Goal: Task Accomplishment & Management: Manage account settings

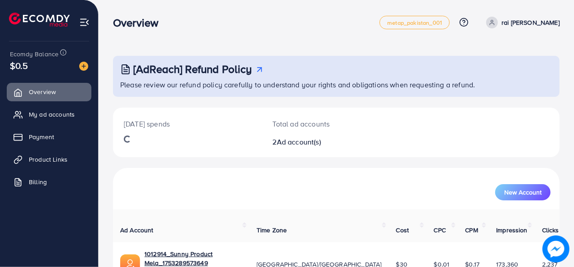
scroll to position [74, 0]
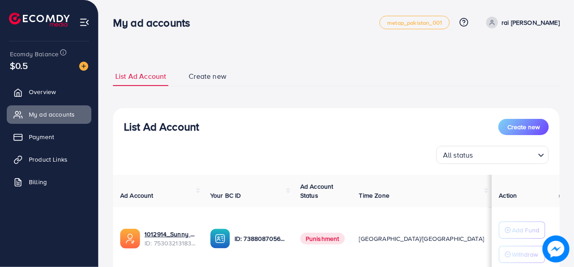
scroll to position [130, 0]
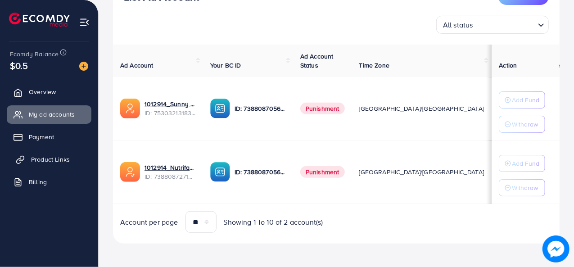
click at [62, 157] on span "Product Links" at bounding box center [50, 159] width 39 height 9
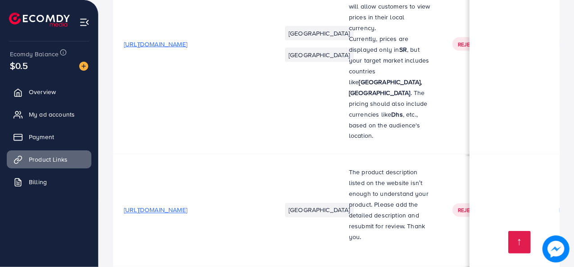
scroll to position [0, 0]
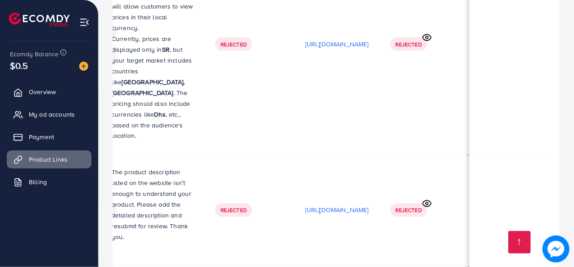
scroll to position [0, 296]
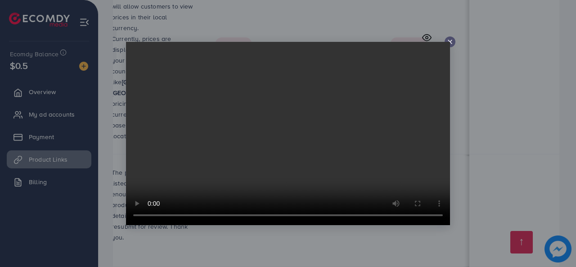
click at [448, 44] on video at bounding box center [288, 133] width 324 height 183
click at [451, 43] on line at bounding box center [450, 42] width 4 height 4
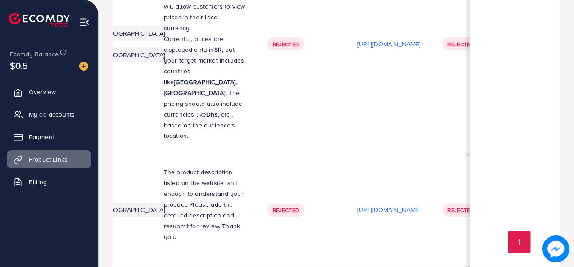
scroll to position [0, 313]
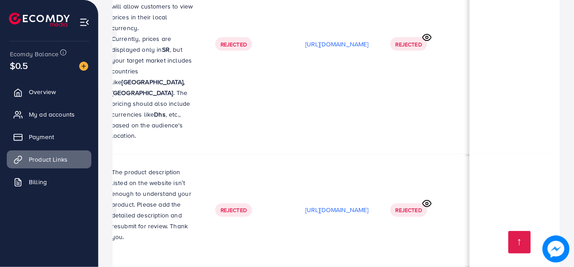
click at [54, 110] on span "My ad accounts" at bounding box center [54, 114] width 46 height 9
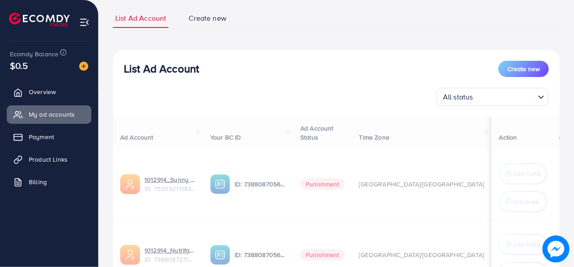
scroll to position [104, 0]
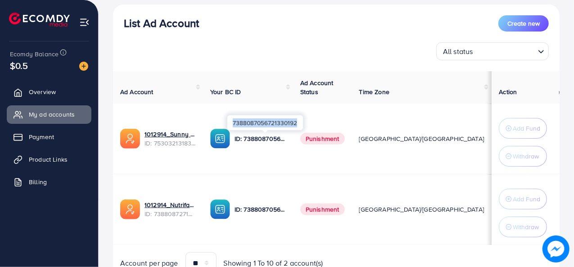
drag, startPoint x: 233, startPoint y: 122, endPoint x: 300, endPoint y: 122, distance: 67.1
click at [300, 122] on div "7388087056721330192" at bounding box center [265, 122] width 76 height 15
copy div "7388087056721330192"
click at [55, 90] on span "Overview" at bounding box center [44, 91] width 27 height 9
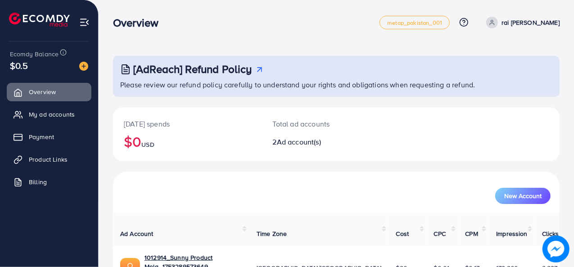
click at [552, 23] on p "rai [PERSON_NAME]" at bounding box center [531, 22] width 58 height 11
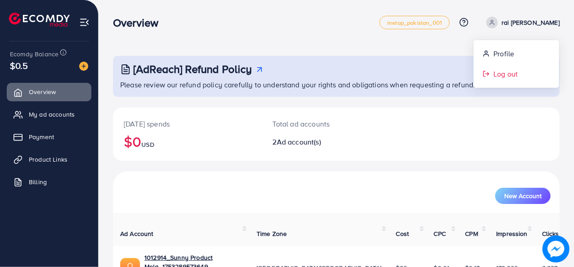
click at [509, 72] on span "Log out" at bounding box center [505, 73] width 24 height 11
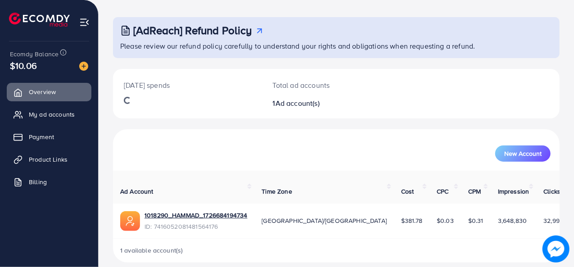
scroll to position [42, 0]
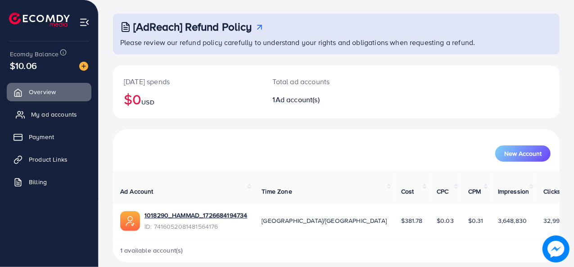
click at [50, 114] on span "My ad accounts" at bounding box center [54, 114] width 46 height 9
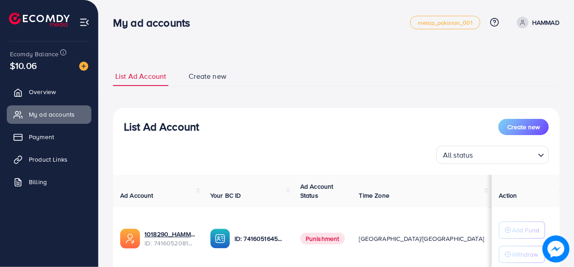
scroll to position [68, 0]
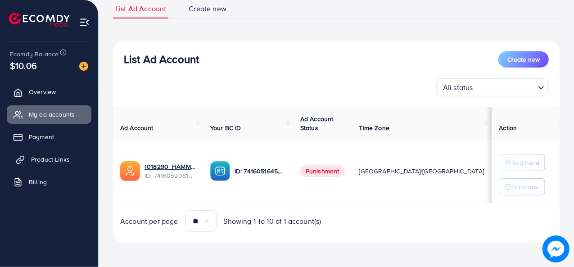
click at [41, 160] on span "Product Links" at bounding box center [50, 159] width 39 height 9
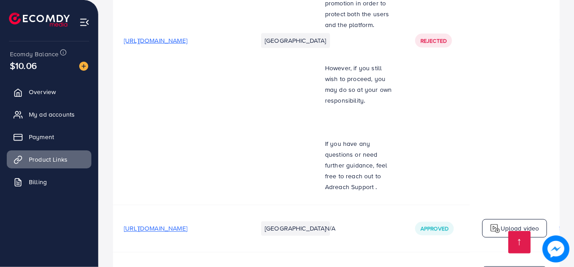
scroll to position [2603, 0]
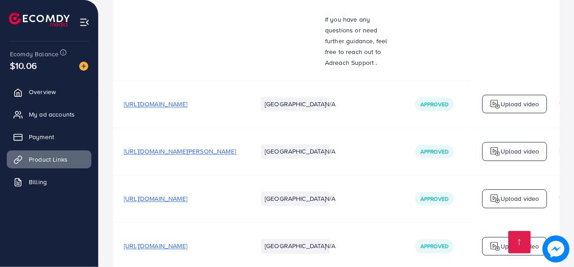
click at [187, 241] on span "https://fashion4u.store/products/6-pcs-long-lasting-perfume-set-pack-of-6?utm_s…" at bounding box center [155, 245] width 63 height 9
click at [352, 127] on td "N/A" at bounding box center [359, 150] width 90 height 47
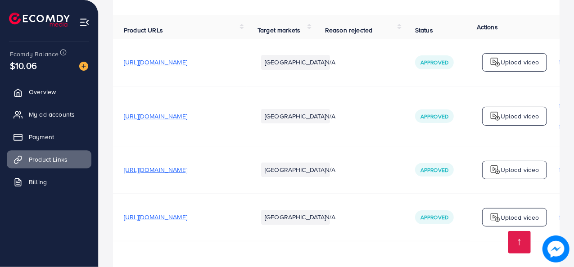
scroll to position [0, 0]
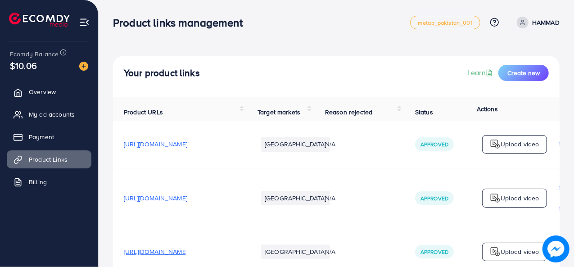
click at [538, 21] on p "HAMMAD" at bounding box center [545, 22] width 27 height 11
